Goal: Information Seeking & Learning: Learn about a topic

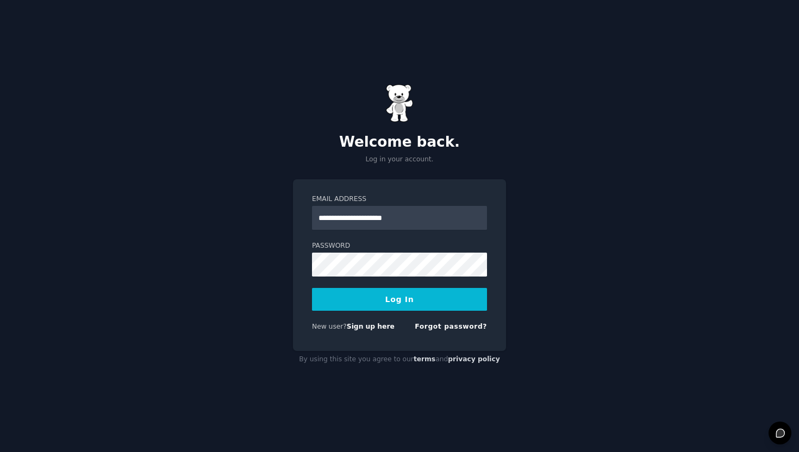
type input "**********"
click at [399, 299] on button "Log In" at bounding box center [399, 299] width 175 height 23
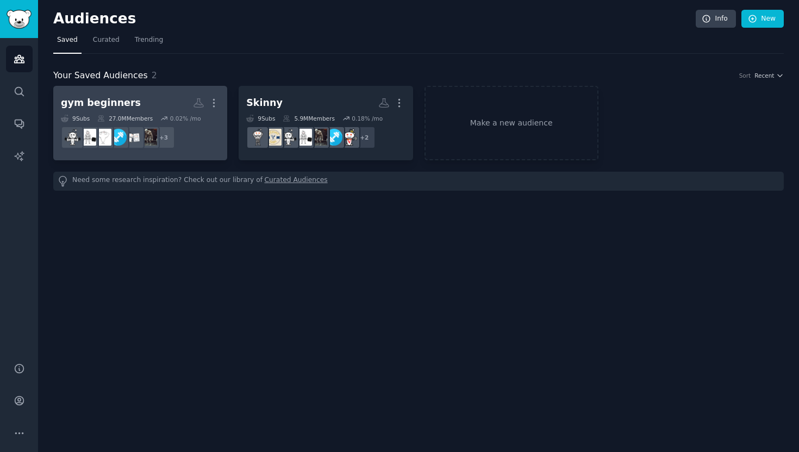
click at [151, 105] on h2 "gym beginners More" at bounding box center [140, 102] width 159 height 19
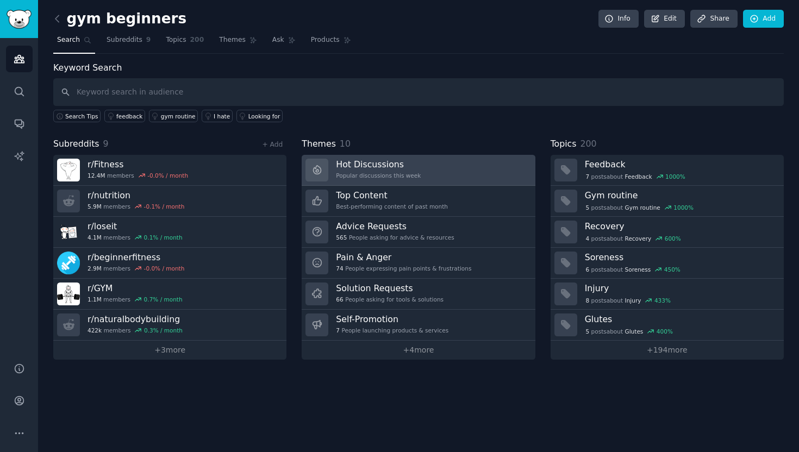
click at [417, 163] on h3 "Hot Discussions" at bounding box center [378, 164] width 85 height 11
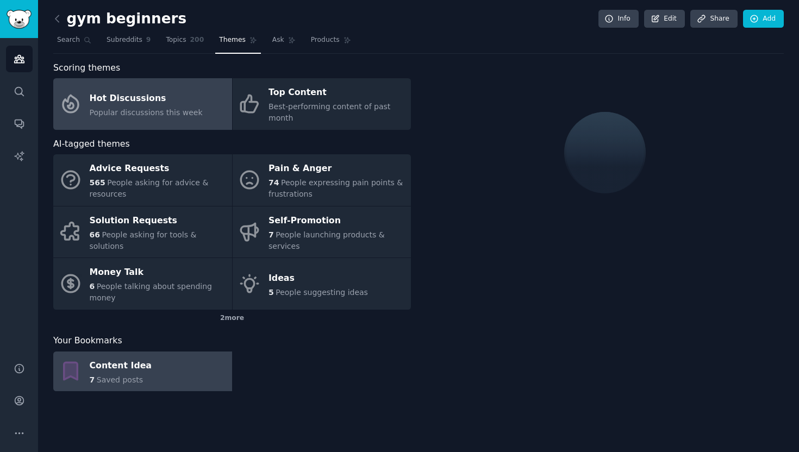
click at [203, 377] on link "Content Idea 7 Saved posts" at bounding box center [142, 372] width 179 height 40
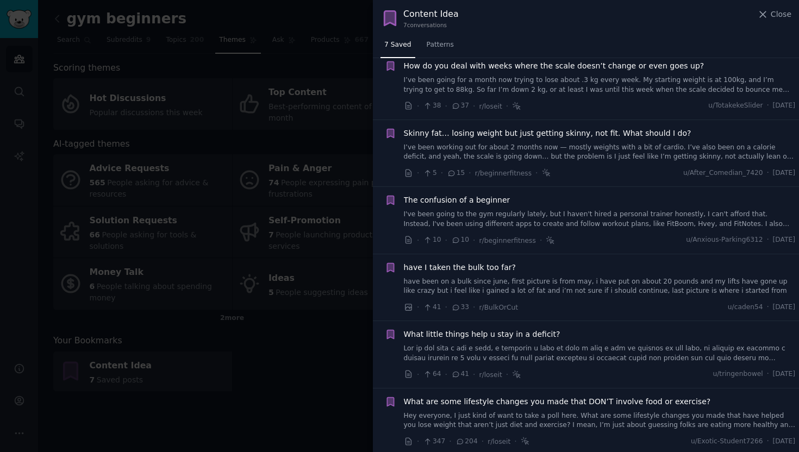
scroll to position [66, 0]
click at [486, 197] on span "The confusion of a beginner" at bounding box center [457, 200] width 106 height 11
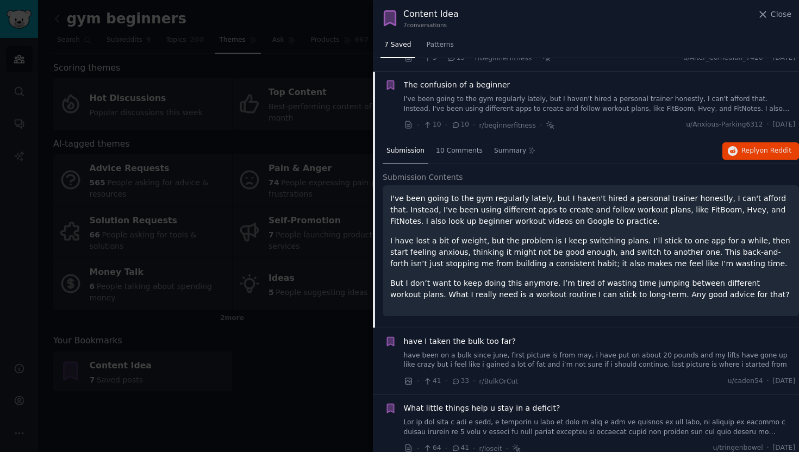
scroll to position [195, 0]
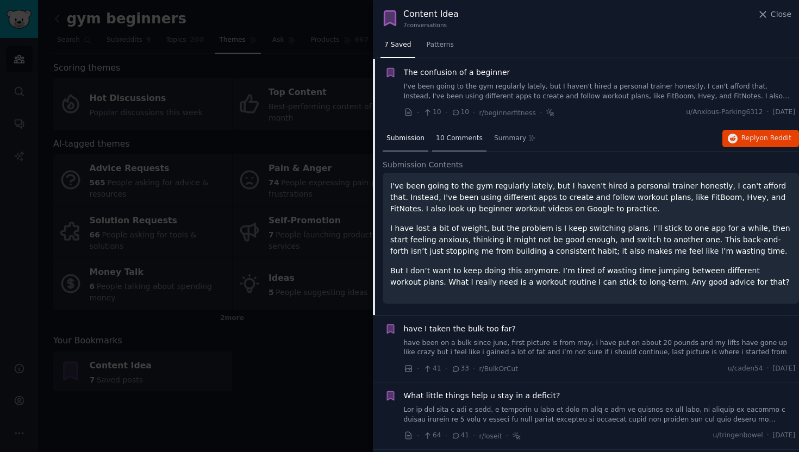
click at [466, 139] on span "10 Comments" at bounding box center [459, 139] width 47 height 10
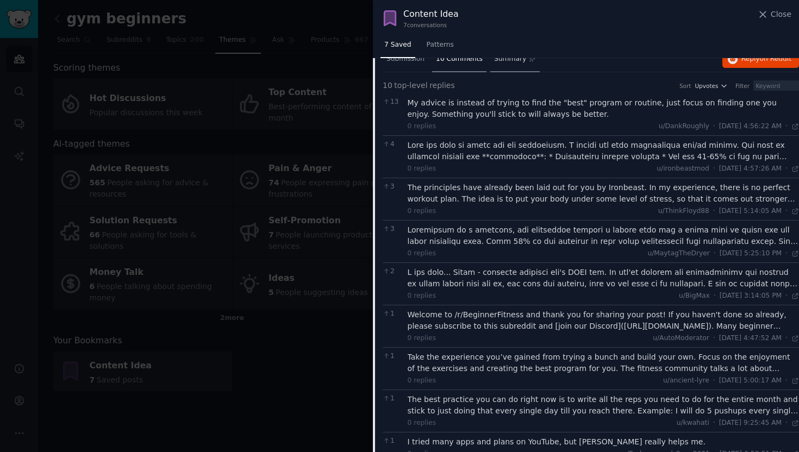
scroll to position [177, 0]
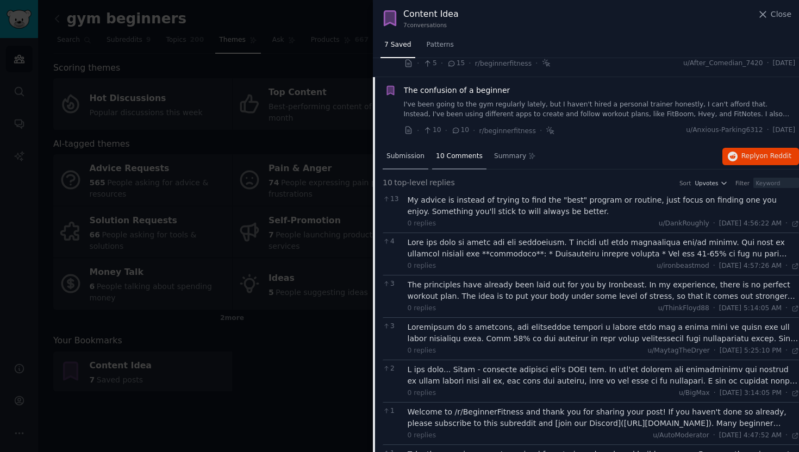
click at [416, 154] on span "Submission" at bounding box center [405, 157] width 38 height 10
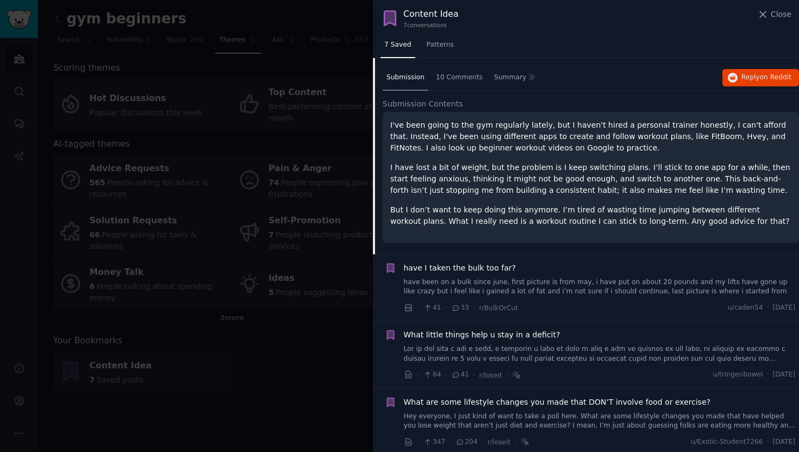
scroll to position [255, 0]
click at [531, 332] on span "What little things help u stay in a deficit?" at bounding box center [482, 335] width 156 height 11
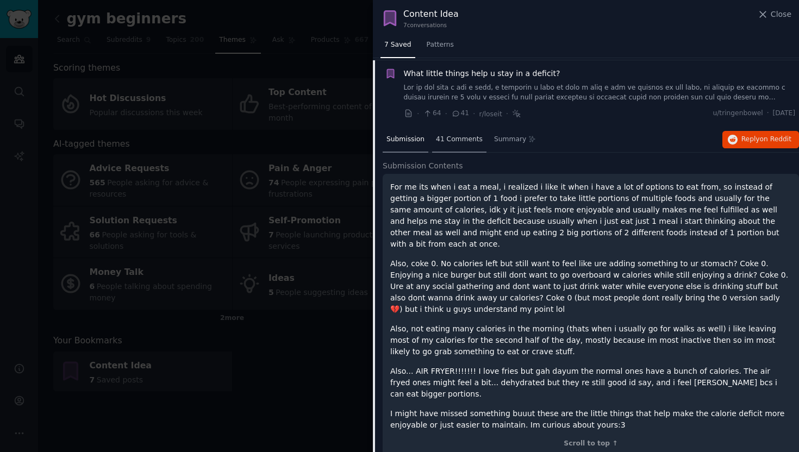
click at [464, 135] on span "41 Comments" at bounding box center [459, 140] width 47 height 10
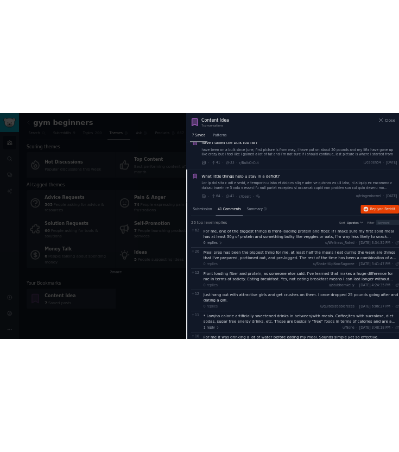
scroll to position [287, 0]
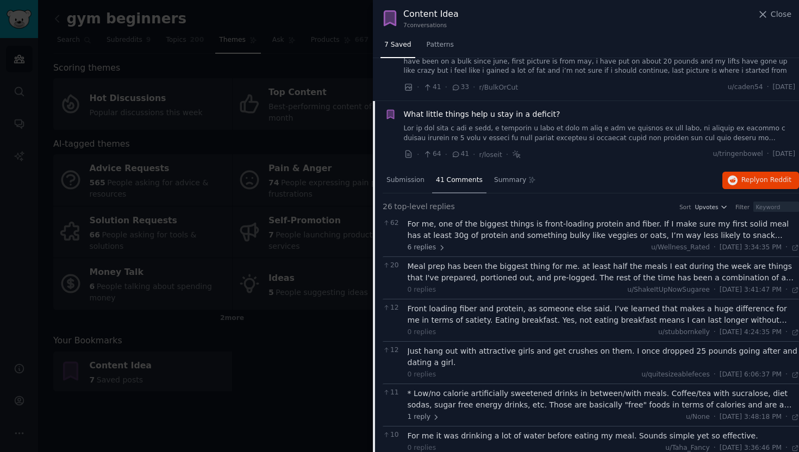
click at [556, 313] on div "Front loading fiber and protein, as someone else said. I’ve learned that makes …" at bounding box center [603, 314] width 392 height 23
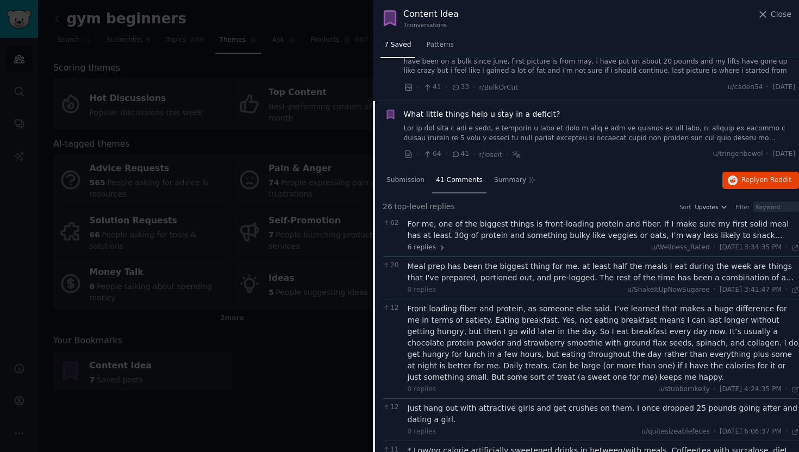
click at [544, 225] on div "For me, one of the biggest things is front-loading protein and fiber. If I make…" at bounding box center [603, 229] width 392 height 23
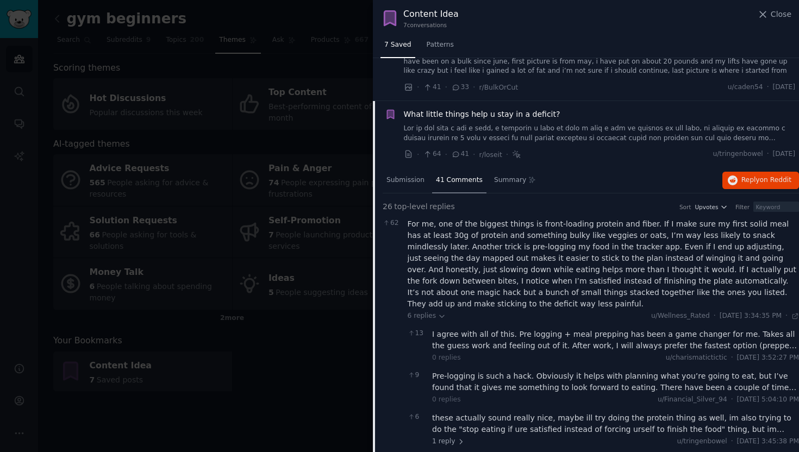
click at [600, 284] on div "For me, one of the biggest things is front-loading protein and fiber. If I make…" at bounding box center [603, 263] width 392 height 91
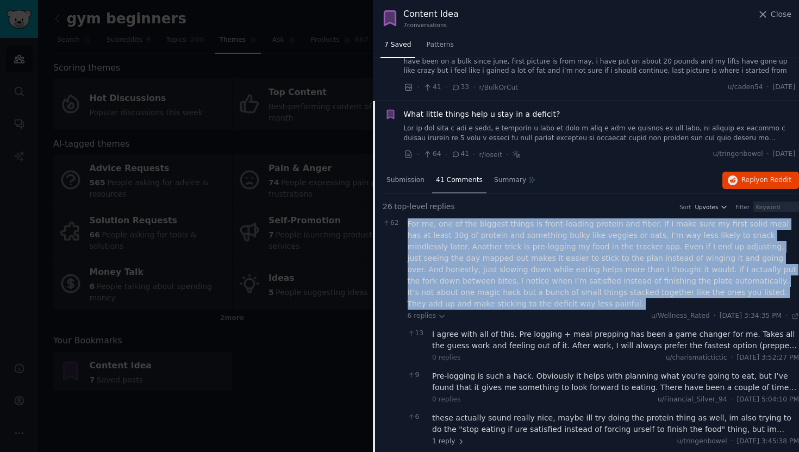
click at [600, 284] on div "For me, one of the biggest things is front-loading protein and fiber. If I make…" at bounding box center [603, 263] width 392 height 91
copy div "For me, one of the biggest things is front-loading protein and fiber. If I make…"
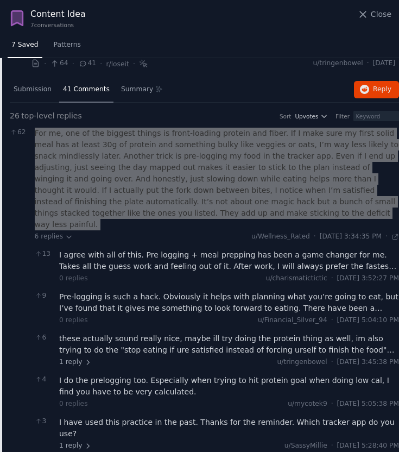
scroll to position [406, 0]
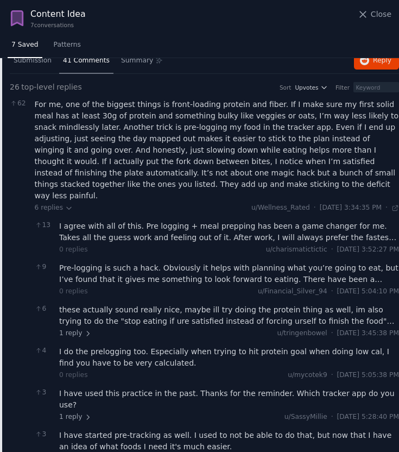
click at [169, 221] on div "I agree with all of this. Pre logging + meal prepping has been a game changer f…" at bounding box center [229, 232] width 340 height 23
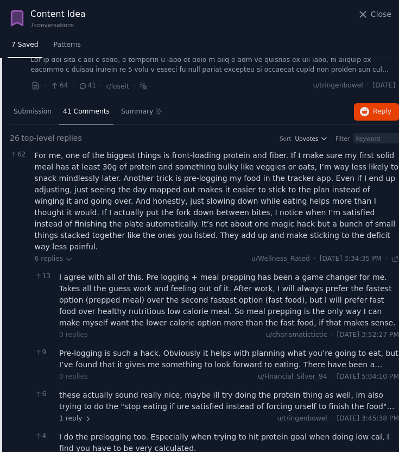
scroll to position [409, 0]
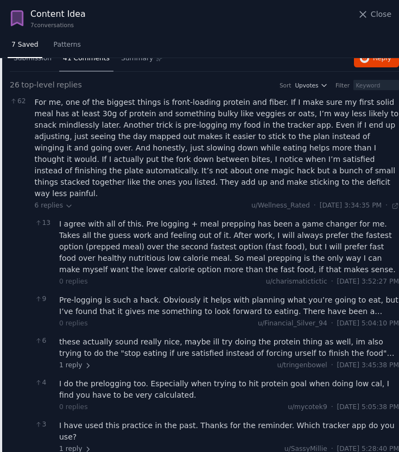
click at [146, 294] on div "Pre-logging is such a hack. Obviously it helps with planning what you’re going …" at bounding box center [229, 305] width 340 height 23
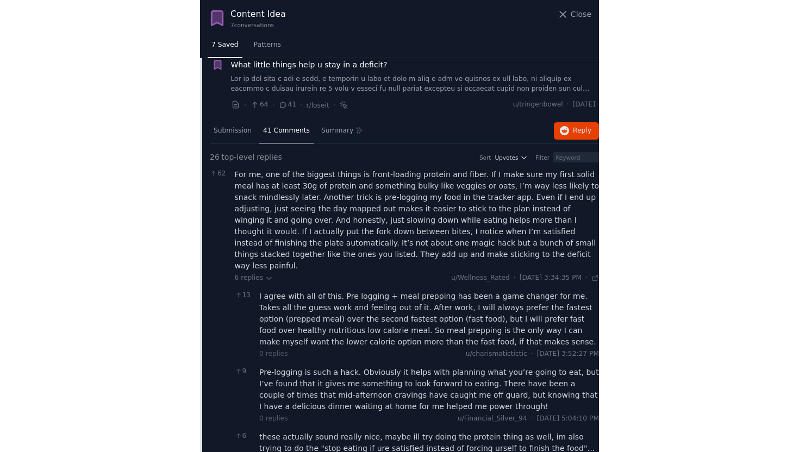
scroll to position [340, 0]
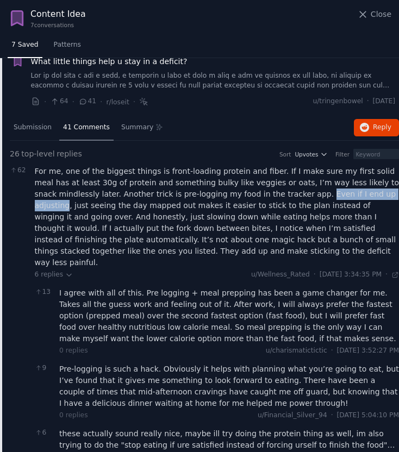
drag, startPoint x: 288, startPoint y: 190, endPoint x: 377, endPoint y: 189, distance: 88.6
click at [377, 189] on div "For me, one of the biggest things is front-loading protein and fiber. If I make…" at bounding box center [217, 217] width 365 height 103
copy div "Even if I end up adjusting"
click at [190, 288] on div "I agree with all of this. Pre logging + meal prepping has been a game changer f…" at bounding box center [229, 315] width 340 height 57
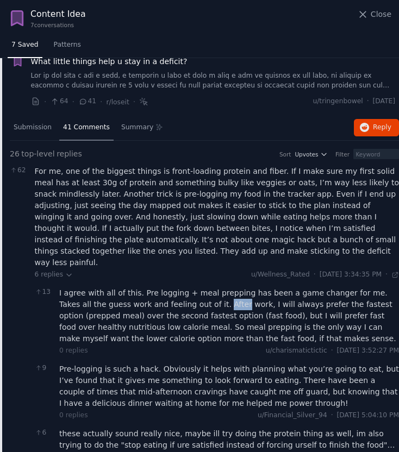
click at [195, 288] on div "I agree with all of this. Pre logging + meal prepping has been a game changer f…" at bounding box center [229, 315] width 340 height 57
drag, startPoint x: 227, startPoint y: 290, endPoint x: 113, endPoint y: 292, distance: 114.1
click at [113, 292] on div "I agree with all of this. Pre logging + meal prepping has been a game changer f…" at bounding box center [229, 315] width 340 height 57
